Goal: Information Seeking & Learning: Learn about a topic

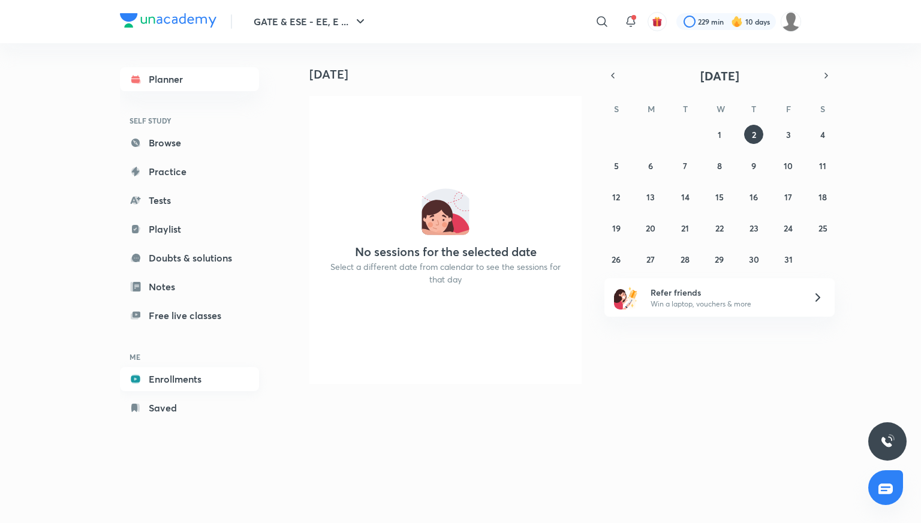
click at [204, 381] on link "Enrollments" at bounding box center [189, 379] width 139 height 24
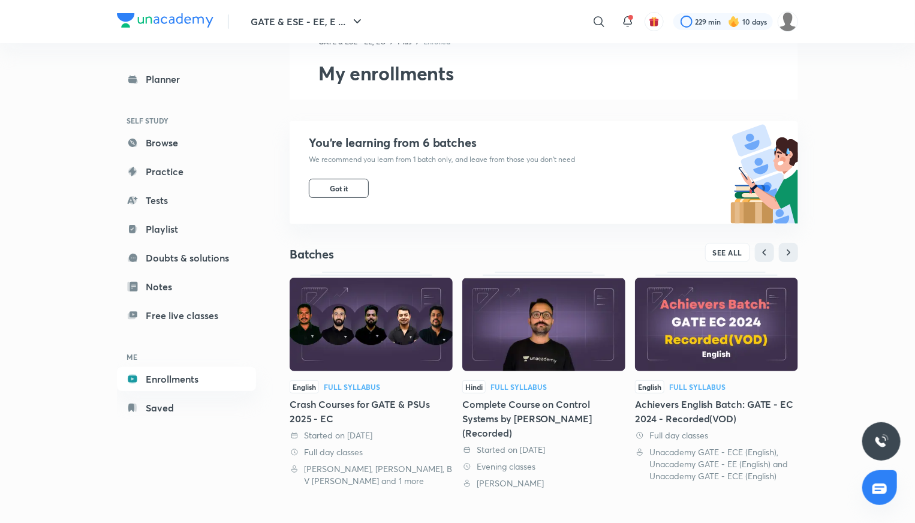
scroll to position [318, 0]
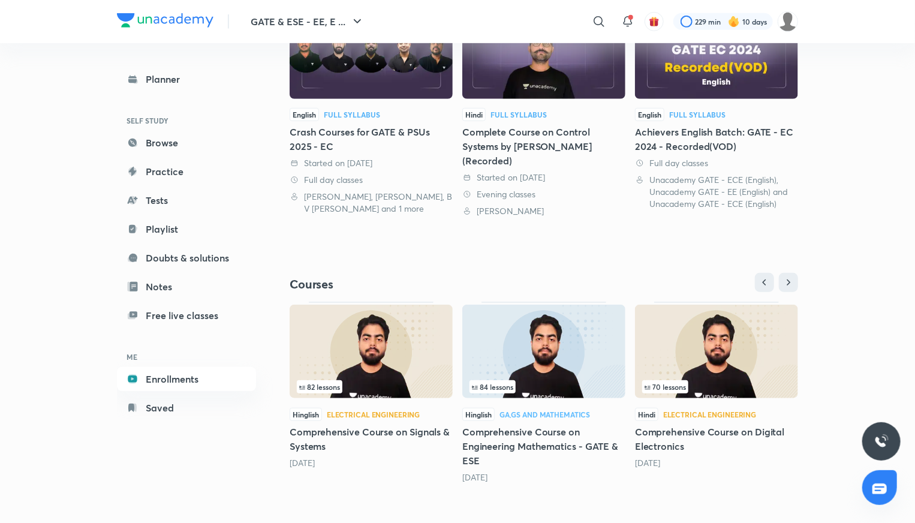
click at [653, 431] on h5 "Comprehensive Course on Digital Electronics" at bounding box center [716, 439] width 163 height 29
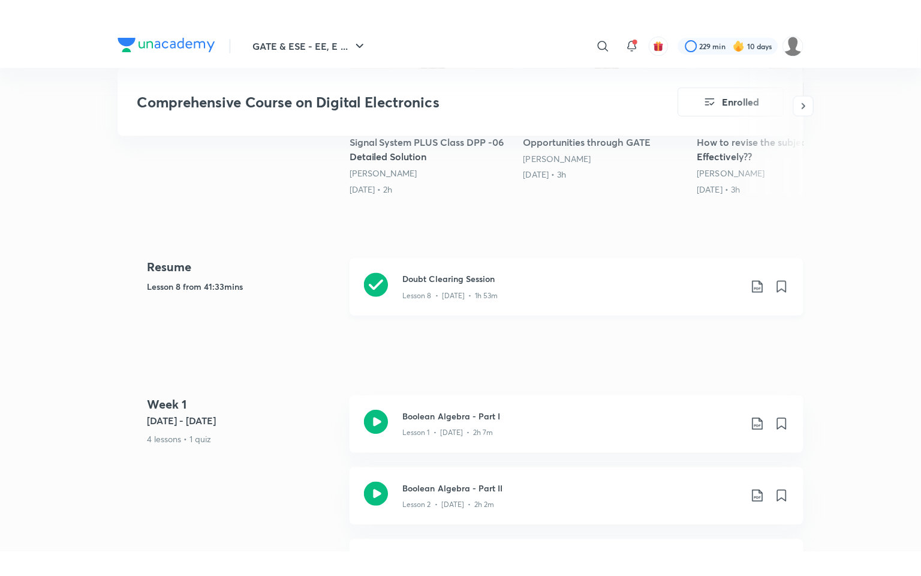
scroll to position [480, 0]
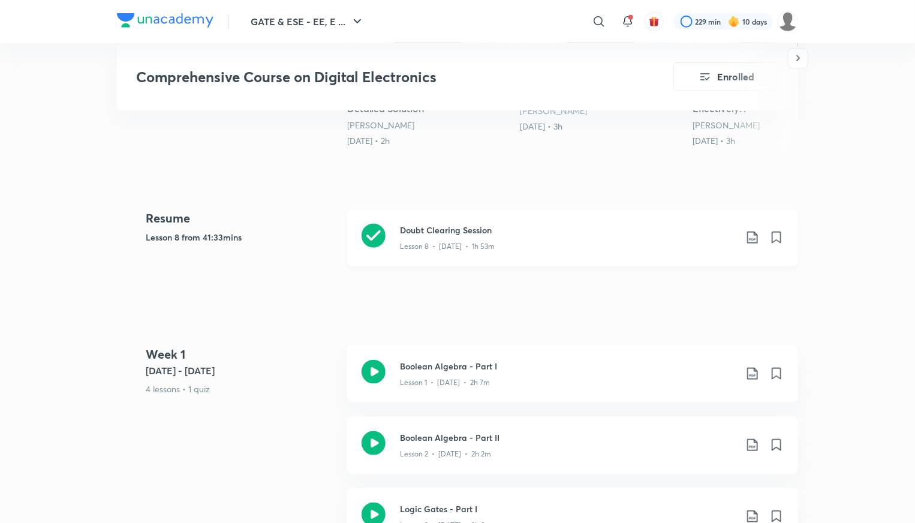
click at [432, 229] on h3 "Doubt Clearing Session" at bounding box center [568, 230] width 336 height 13
